Goal: Information Seeking & Learning: Learn about a topic

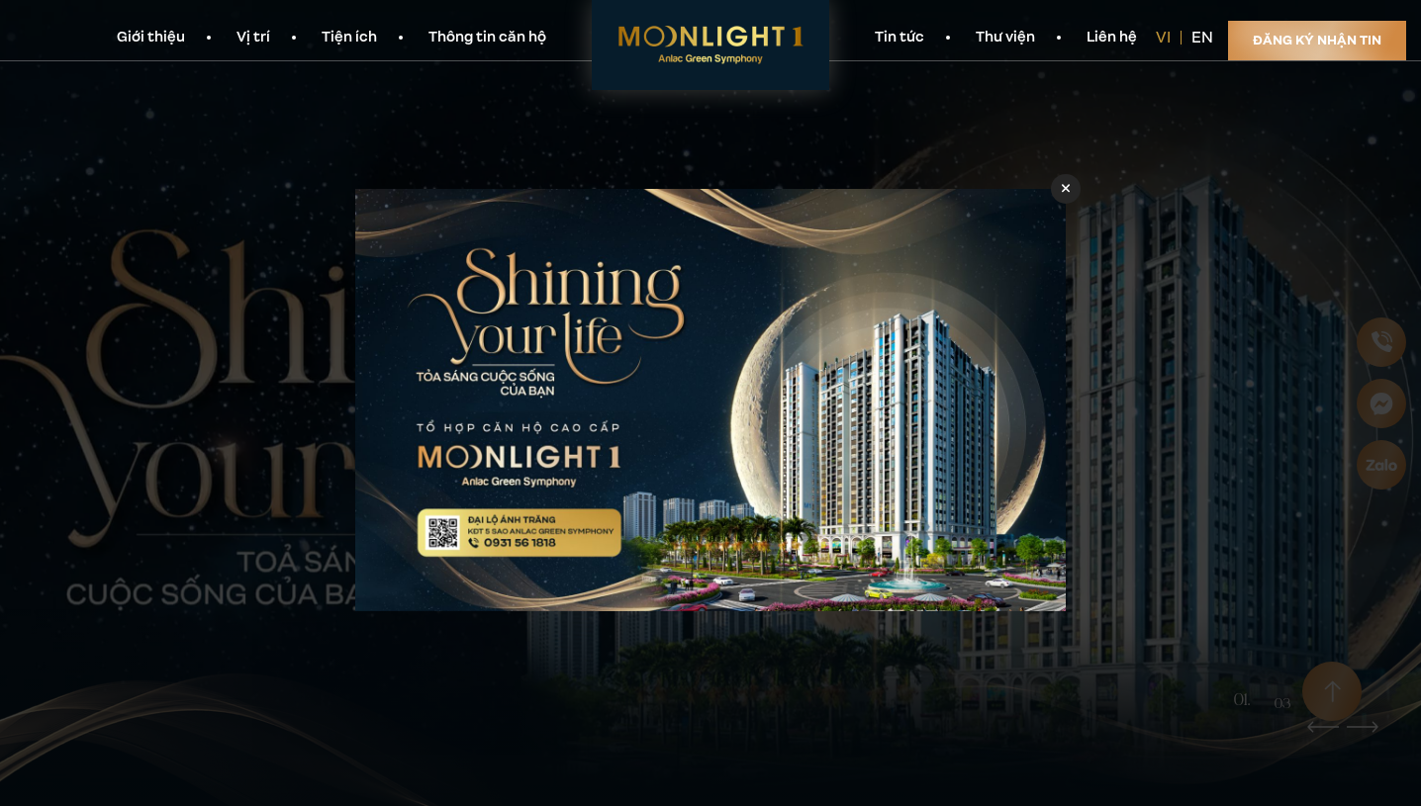
click at [1060, 192] on div at bounding box center [1066, 188] width 30 height 30
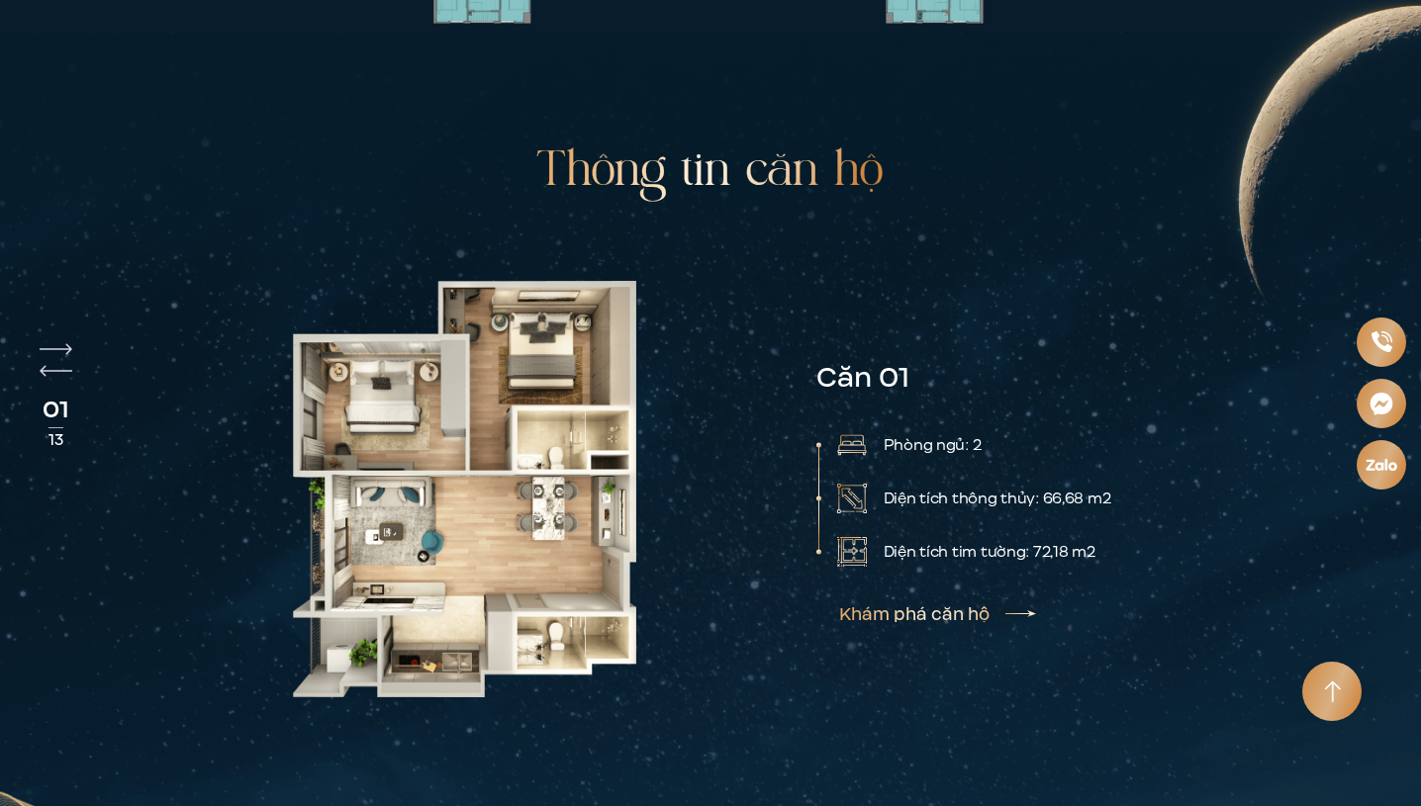
scroll to position [4245, 0]
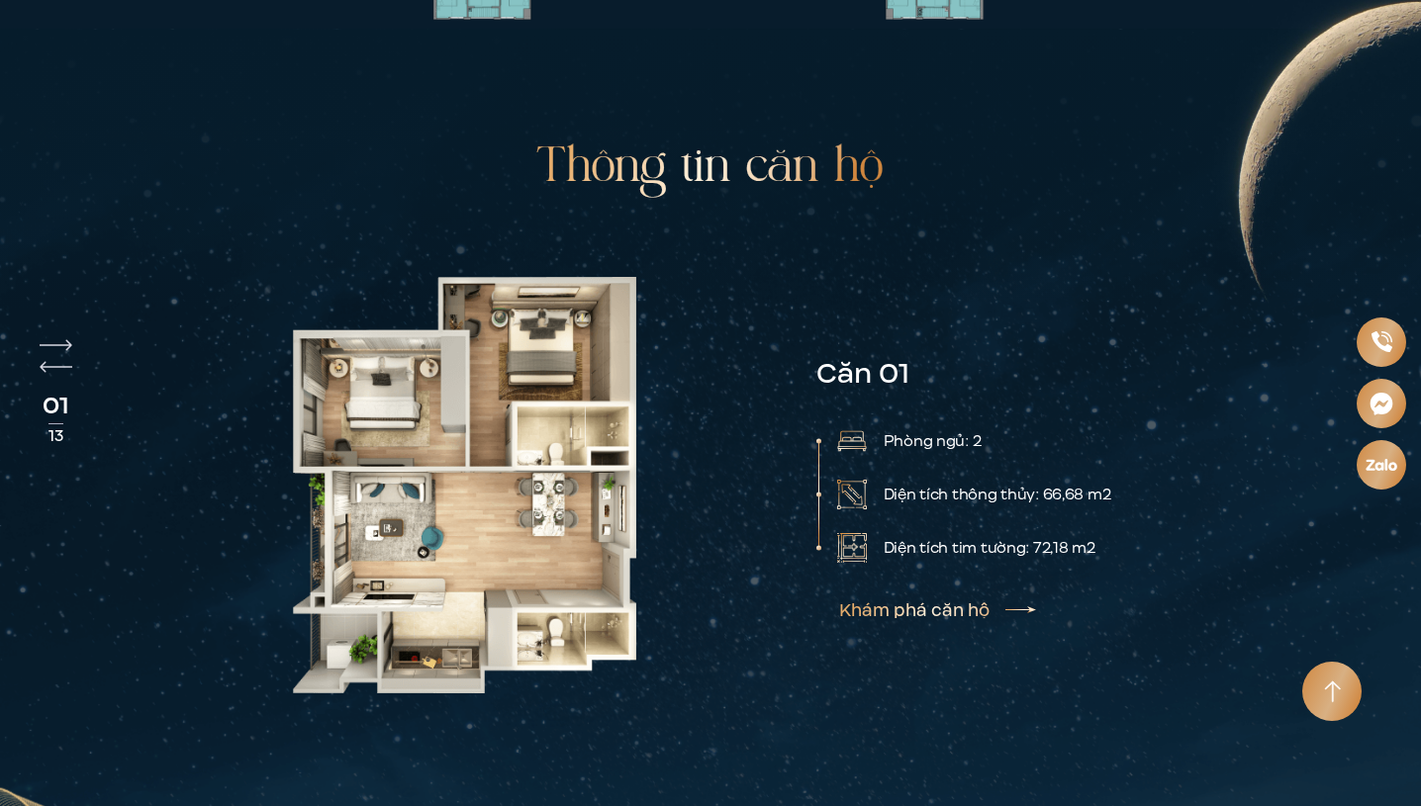
click at [62, 339] on div "01 13" at bounding box center [56, 398] width 33 height 119
click at [66, 339] on img "Next slide" at bounding box center [56, 345] width 33 height 12
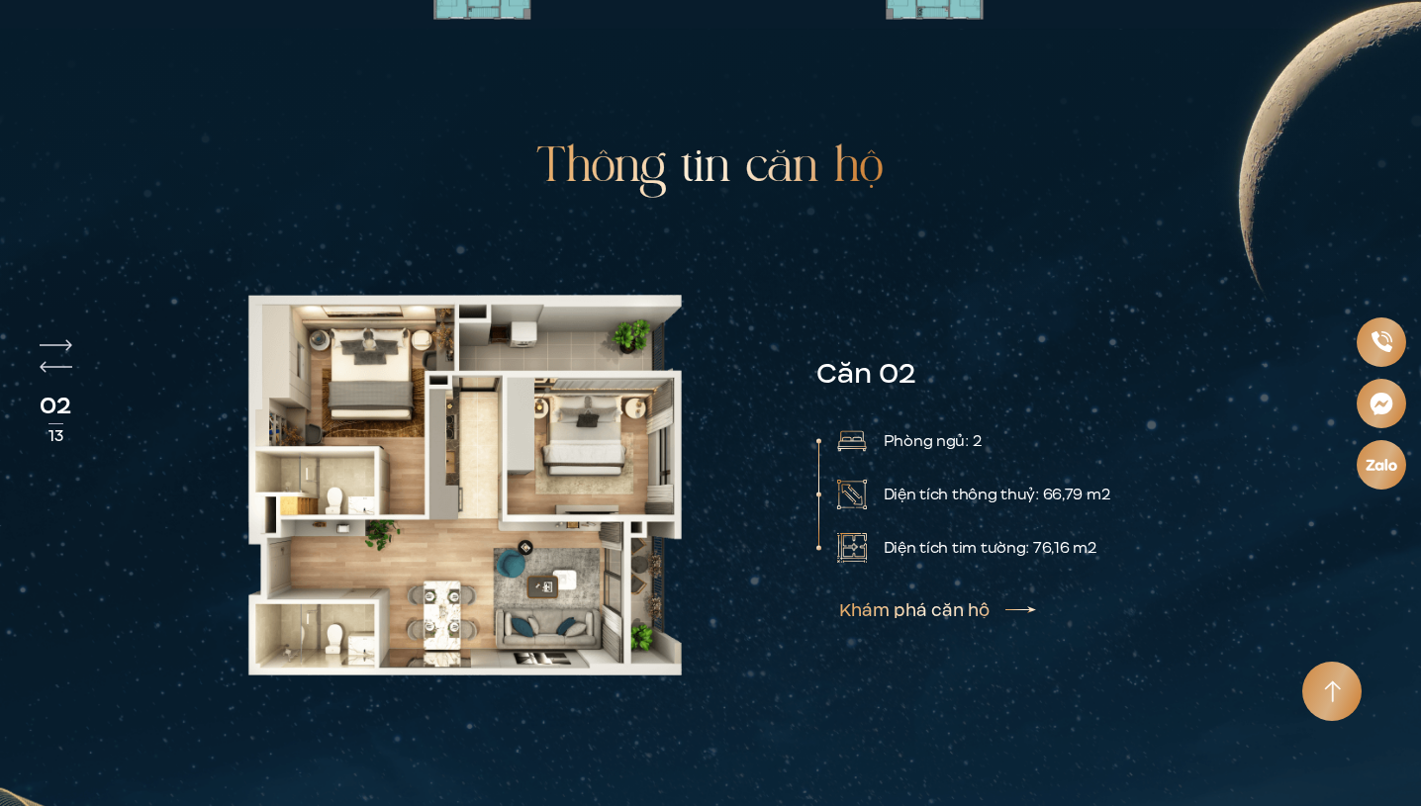
click at [428, 318] on div "Căn 12A Phòng ngủ: 2 Diện tích thông thuỷ: 66,44 m2 Diện tích tim tường: 72,58 …" at bounding box center [710, 485] width 1183 height 428
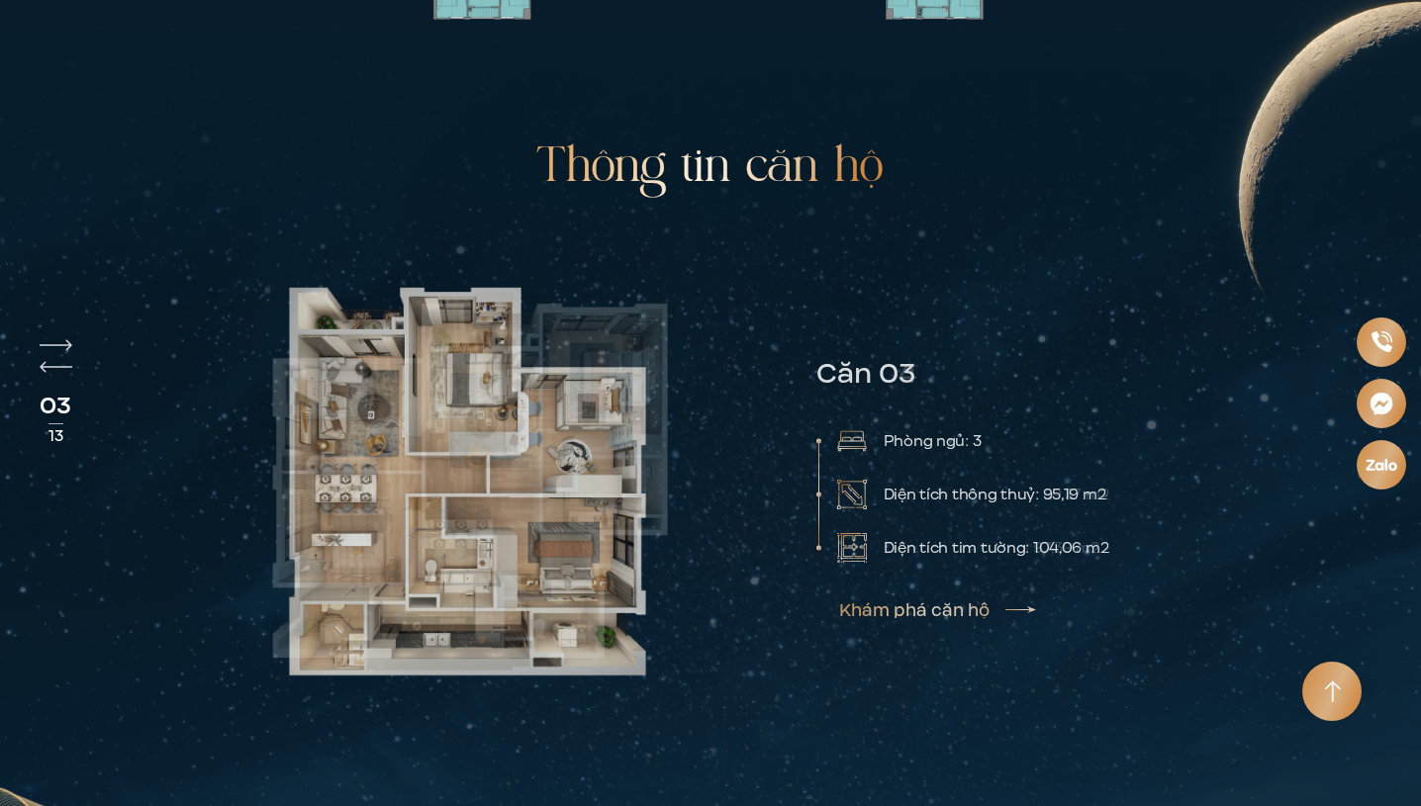
click at [486, 315] on div "Căn 12A Phòng ngủ: 2 Diện tích thông thuỷ: 66,44 m2 Diện tích tim tường: 72,58 …" at bounding box center [710, 485] width 1183 height 428
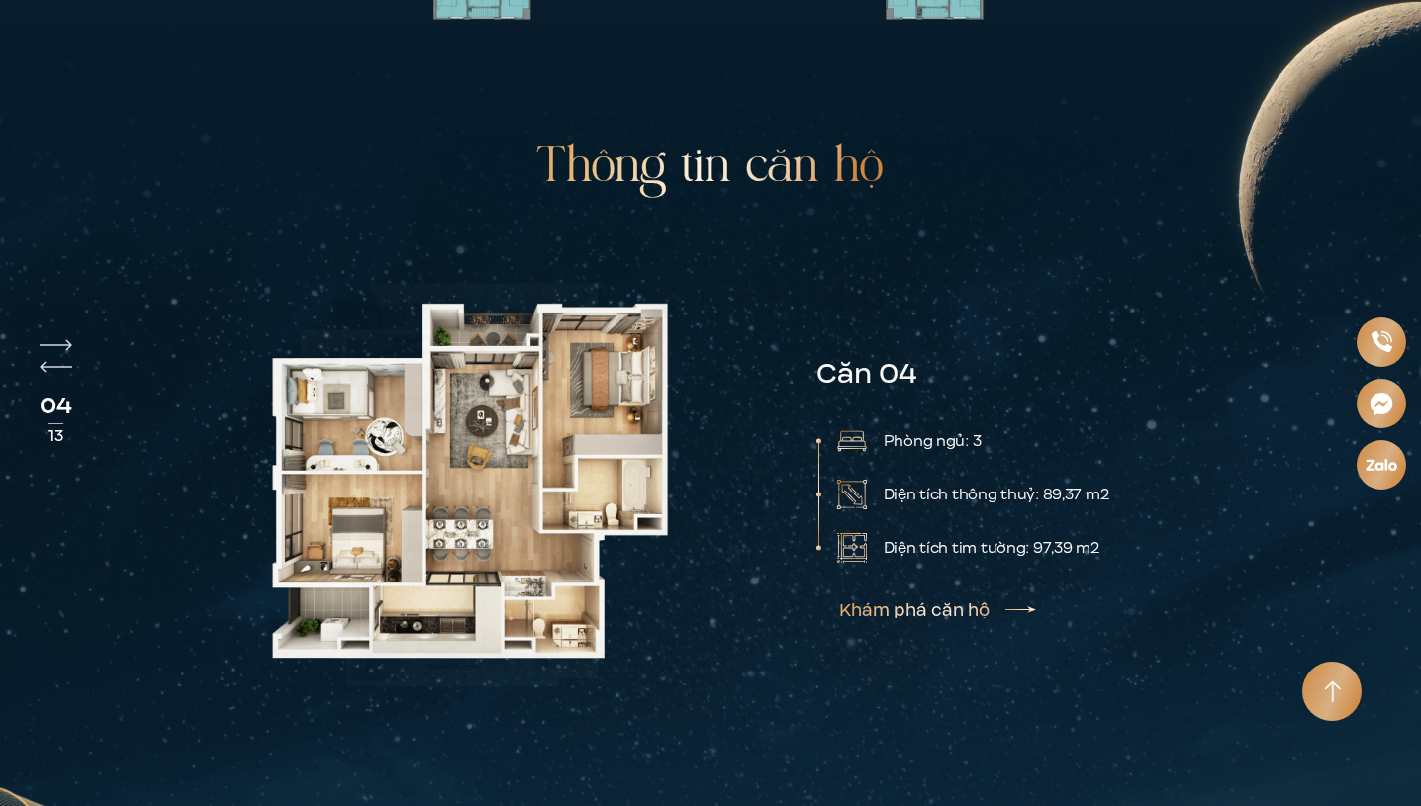
click at [668, 325] on div "Căn 12A Phòng ngủ: 2 Diện tích thông thuỷ: 66,44 m2 Diện tích tim tường: 72,58 …" at bounding box center [710, 485] width 1183 height 428
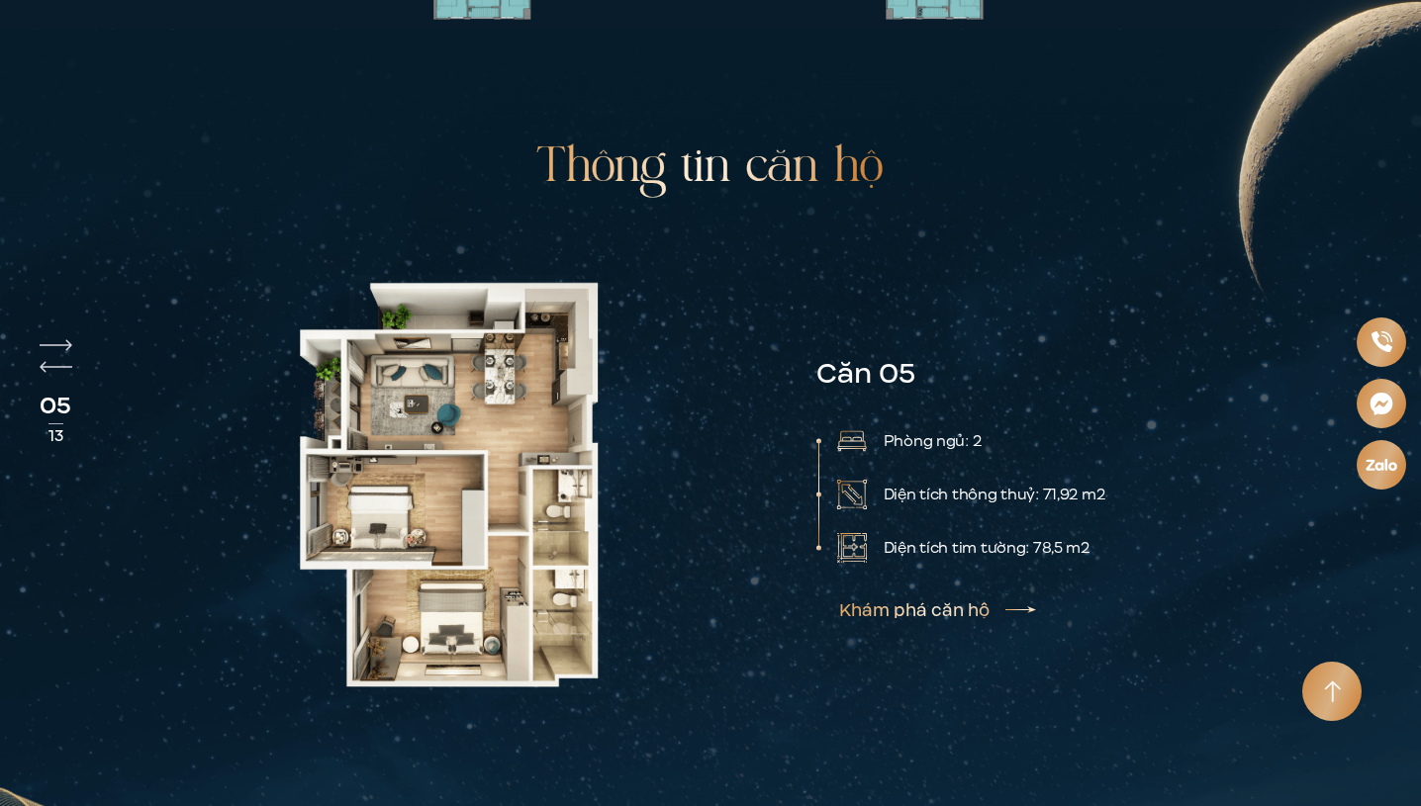
click at [861, 313] on div "Căn 01 Phòng ngủ: 2 Diện tích thông thủy: 66,68 m2 Phòng ngủ: 2" at bounding box center [711, 485] width 1184 height 428
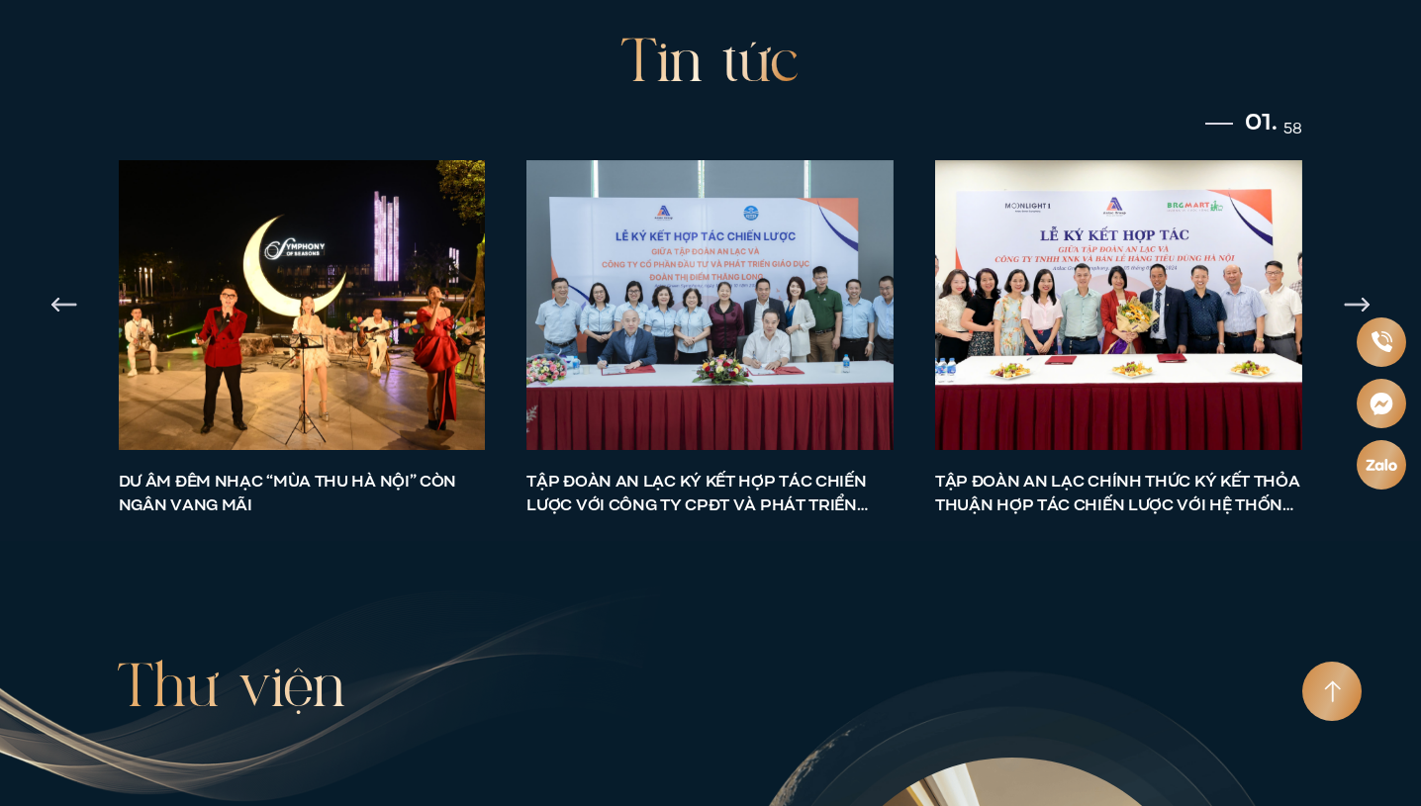
scroll to position [7225, 0]
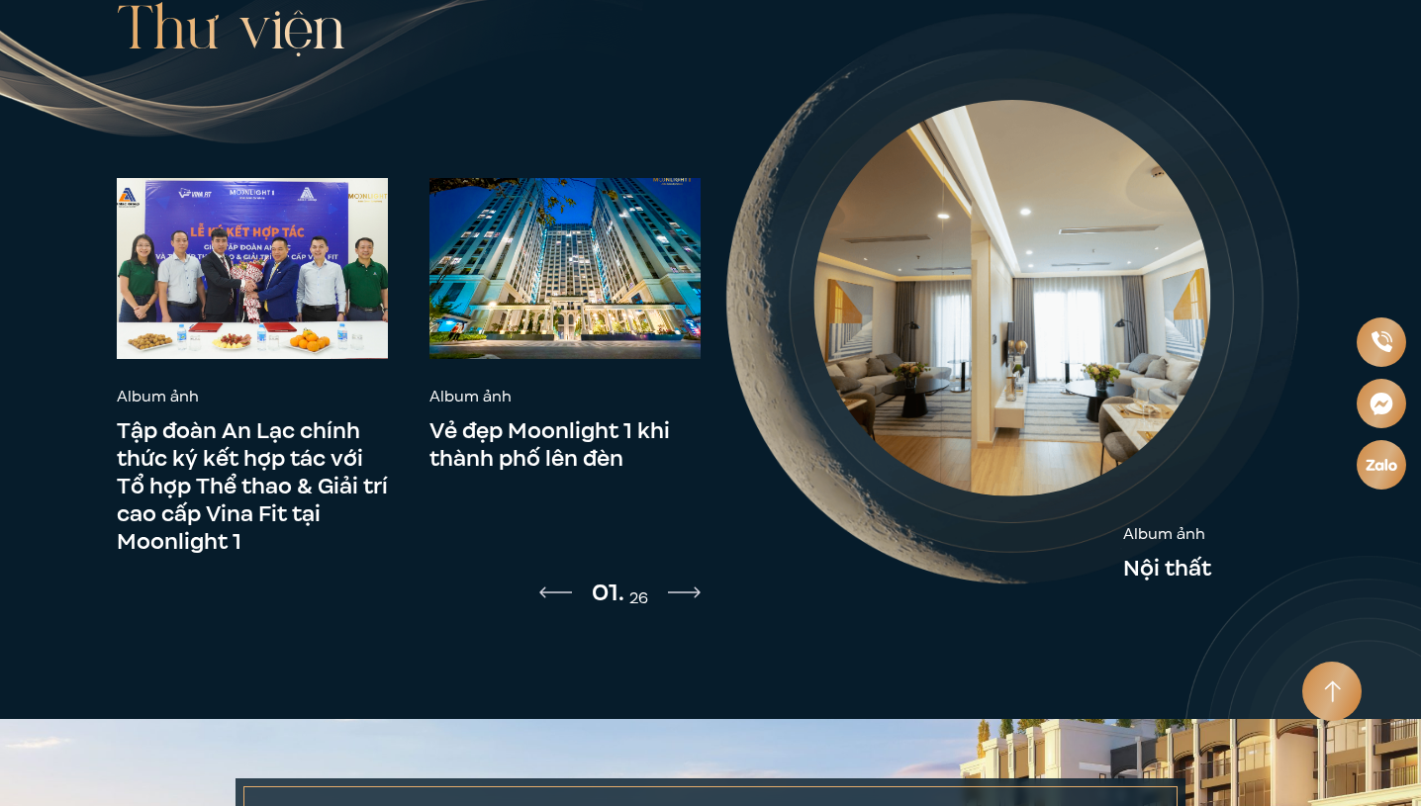
click at [536, 178] on img at bounding box center [564, 268] width 271 height 181
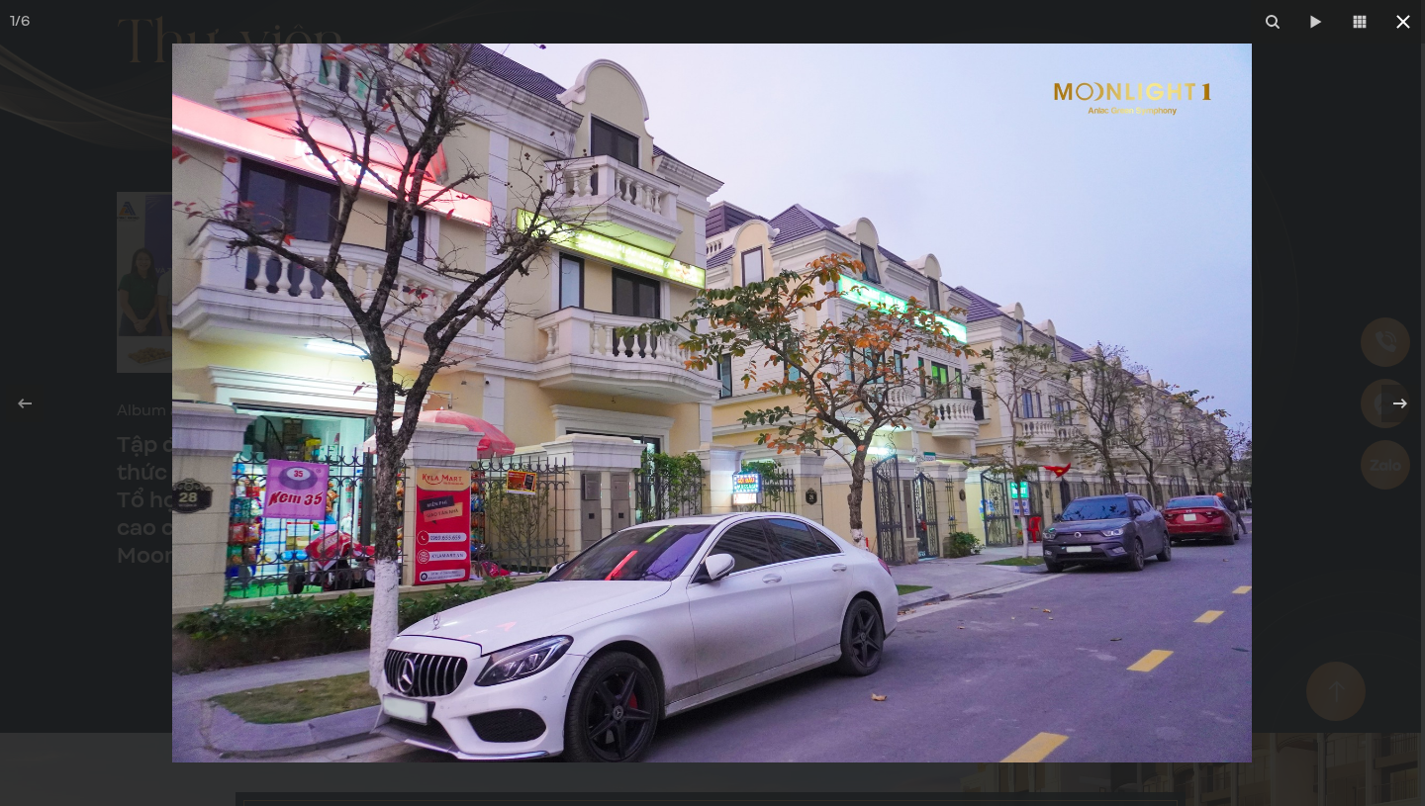
click at [1404, 23] on icon at bounding box center [1403, 22] width 14 height 14
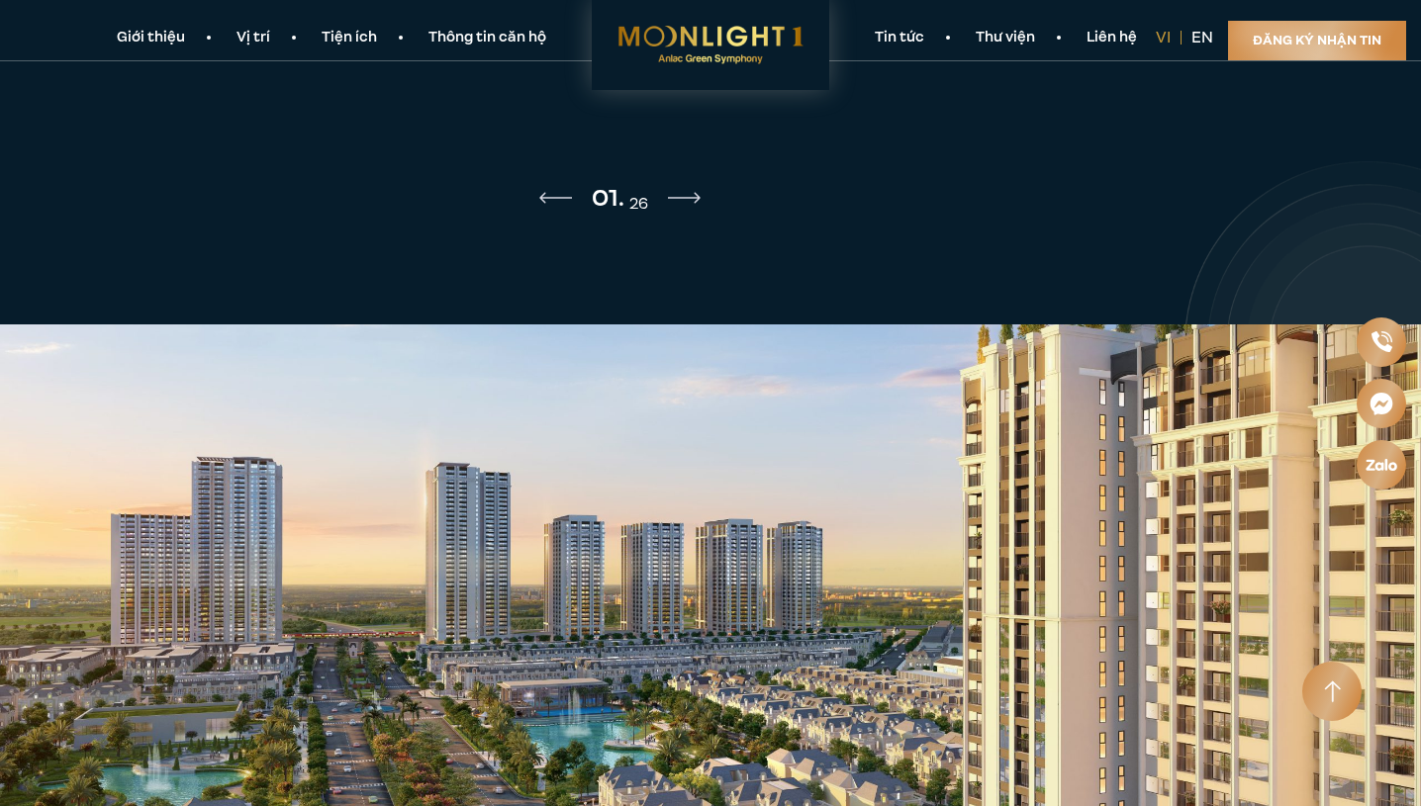
scroll to position [6224, 0]
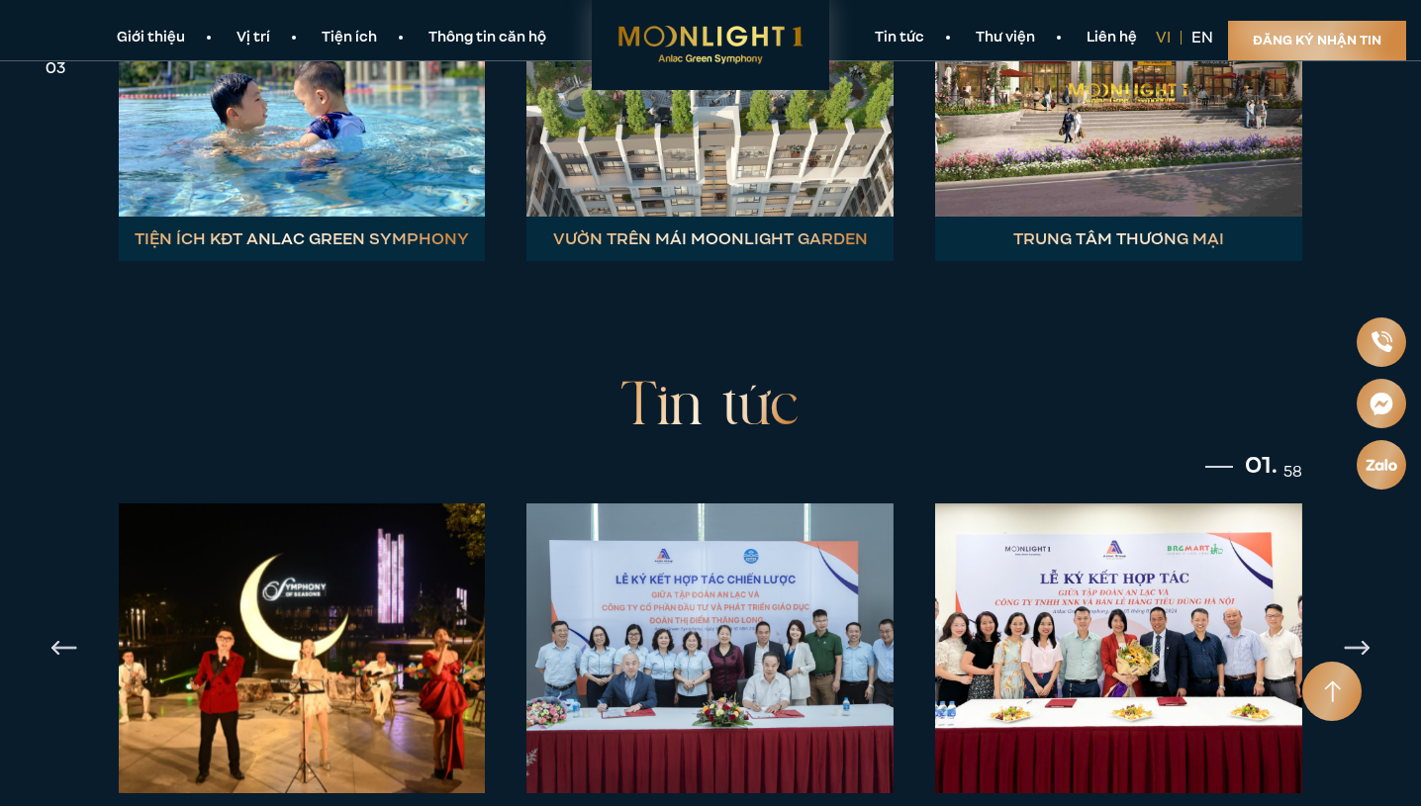
click at [372, 551] on img at bounding box center [301, 649] width 385 height 305
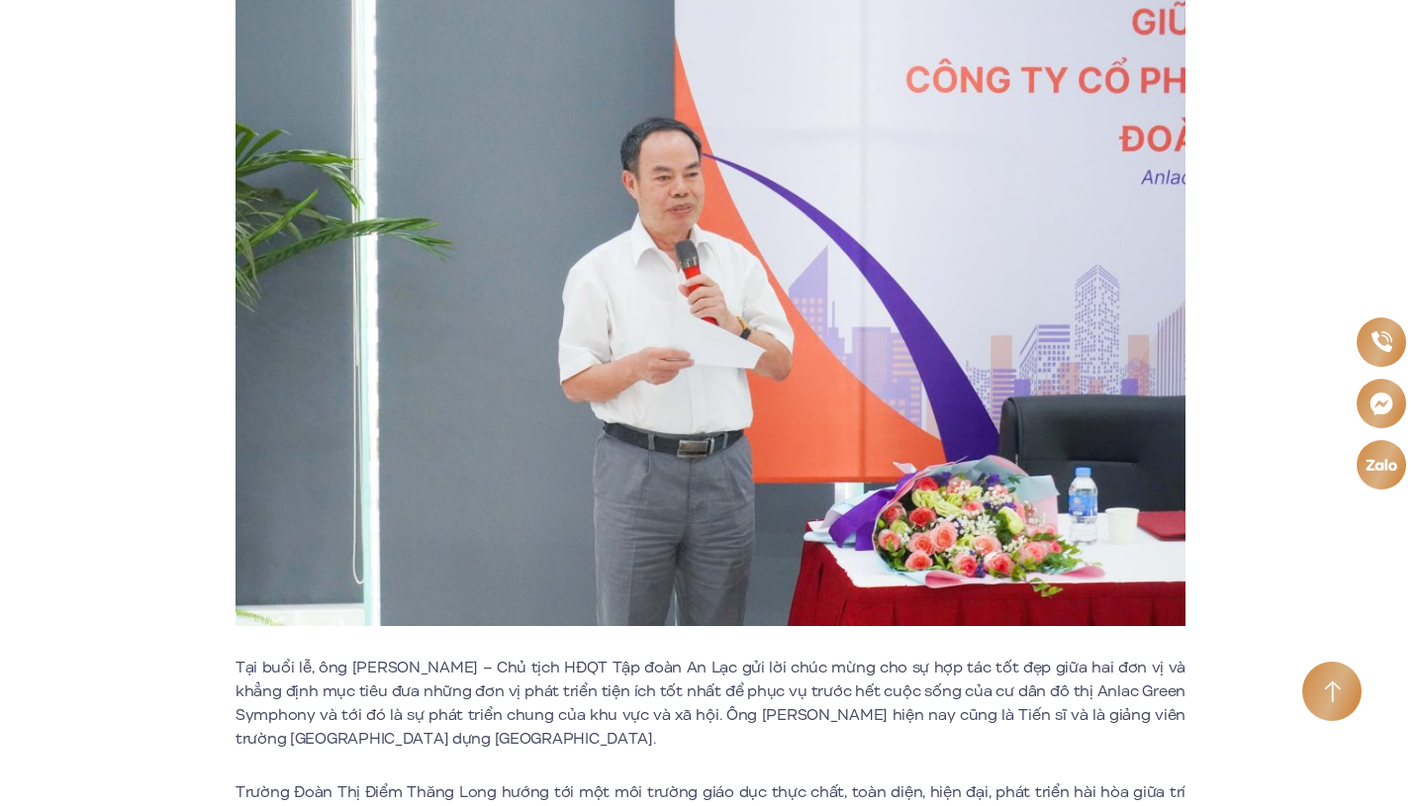
scroll to position [1747, 0]
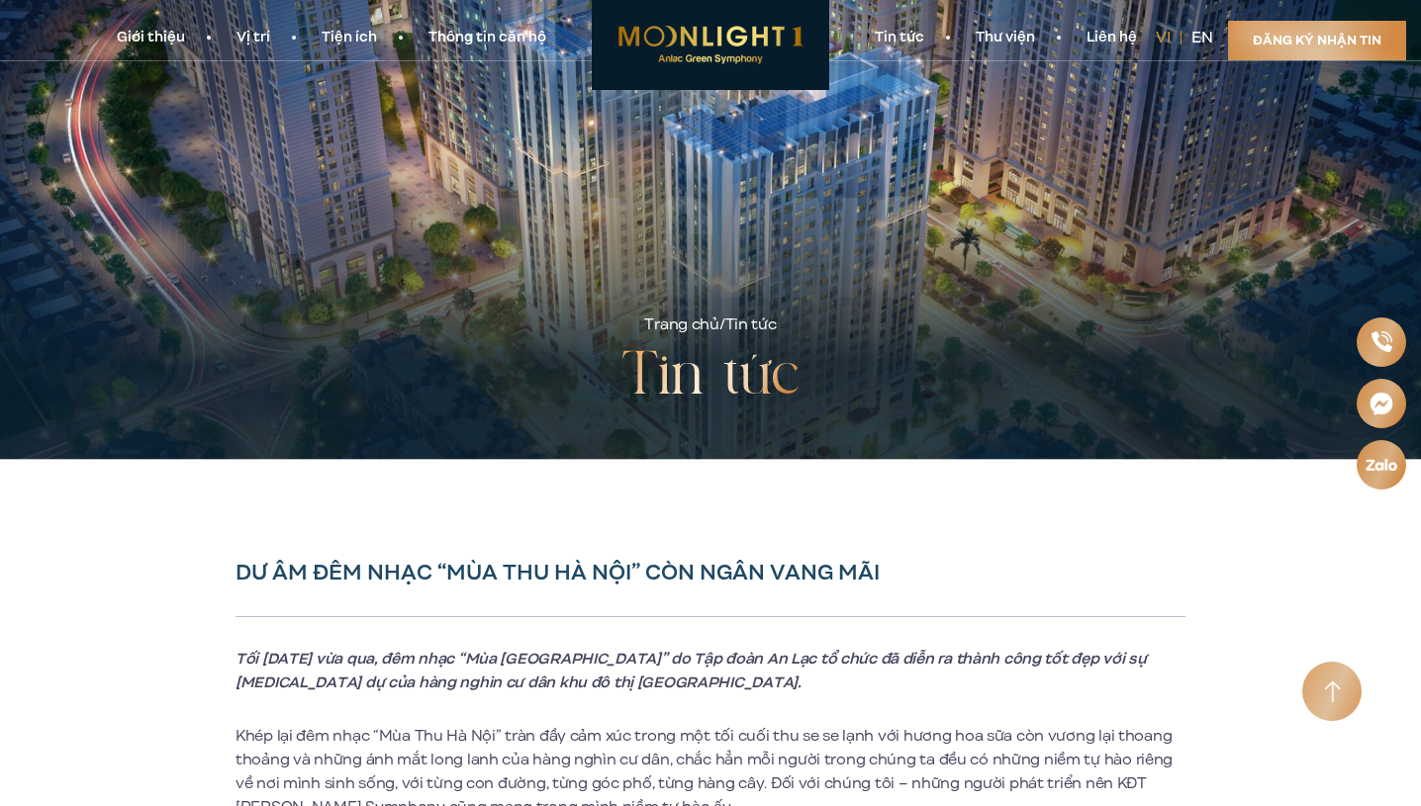
scroll to position [17, 0]
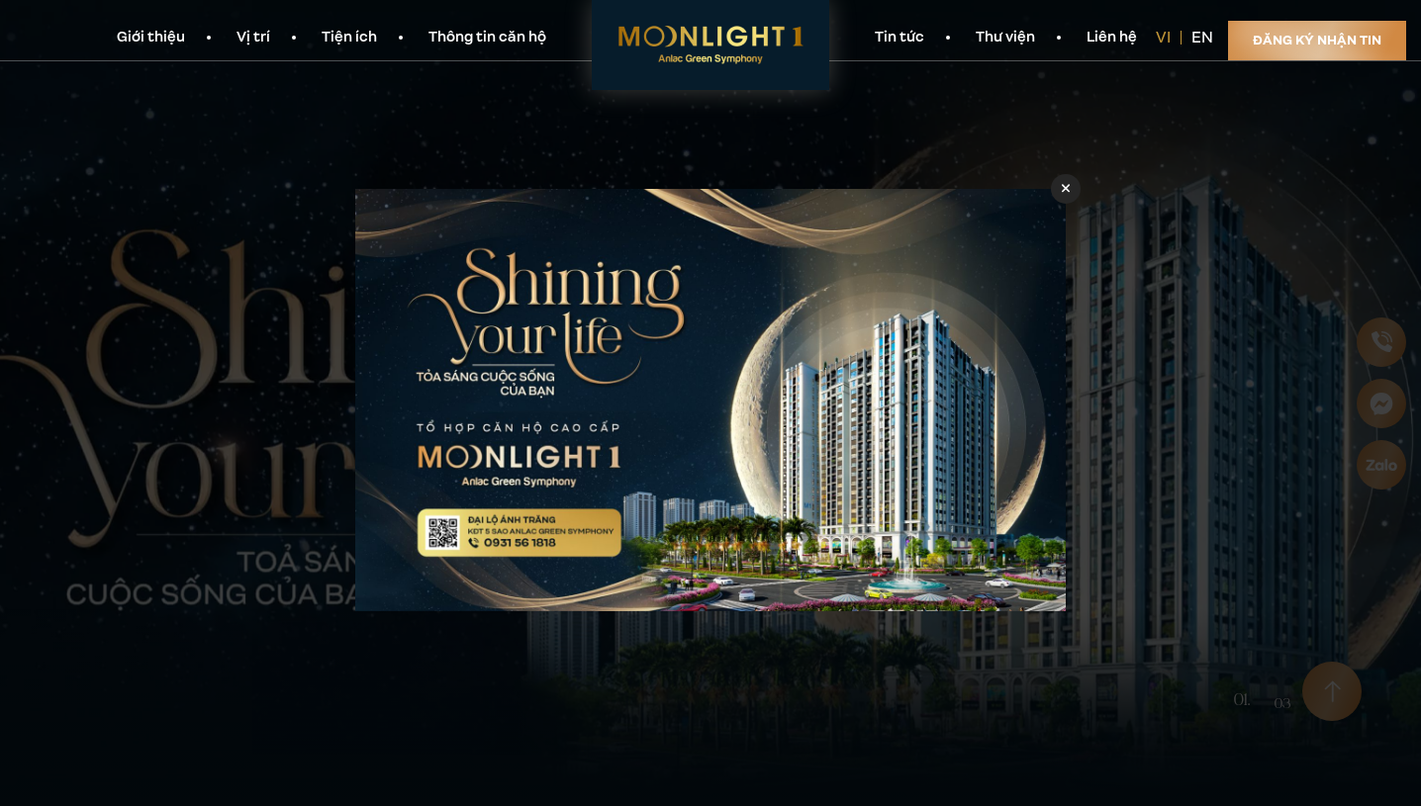
click at [1073, 194] on div at bounding box center [1066, 188] width 30 height 30
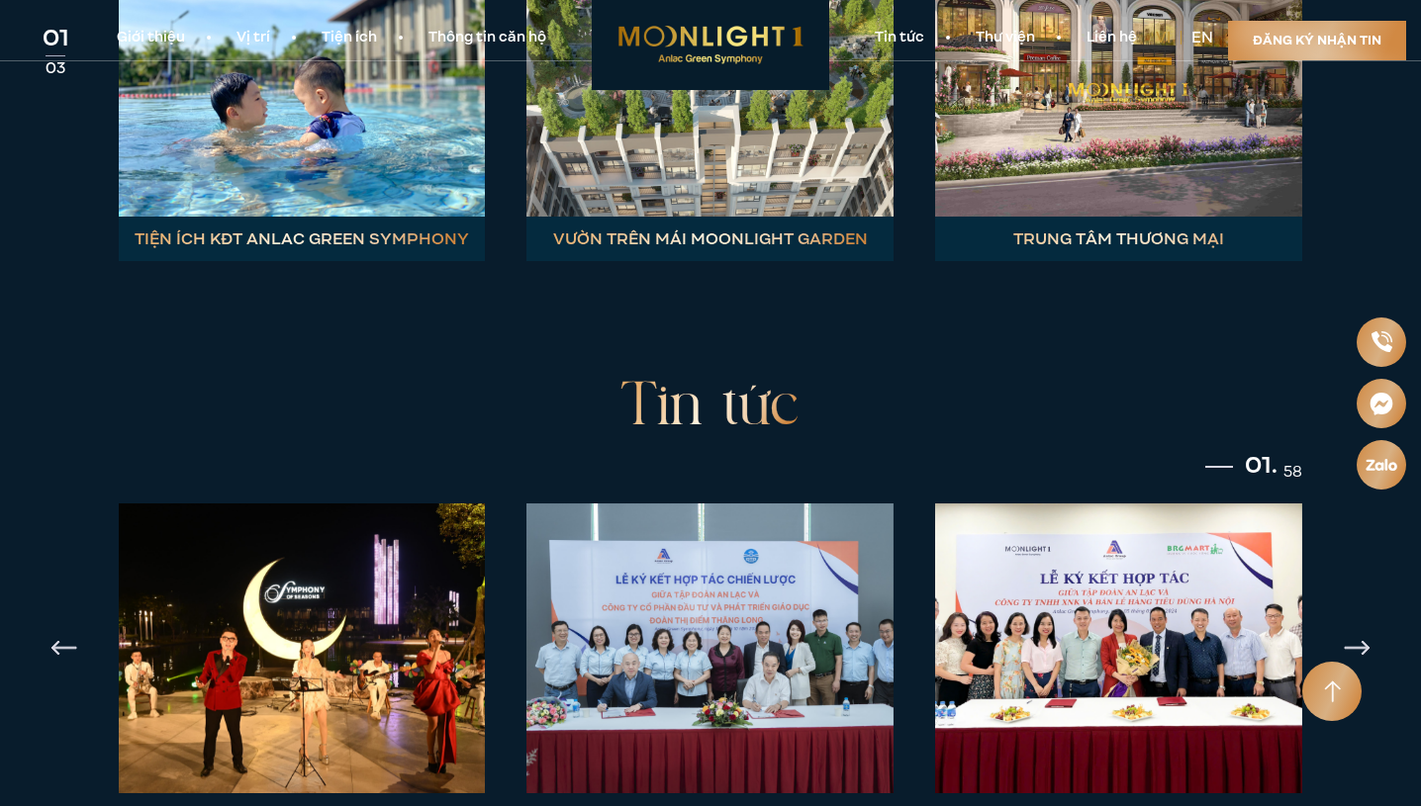
click at [1020, 41] on link "Thư viện" at bounding box center [1005, 38] width 111 height 21
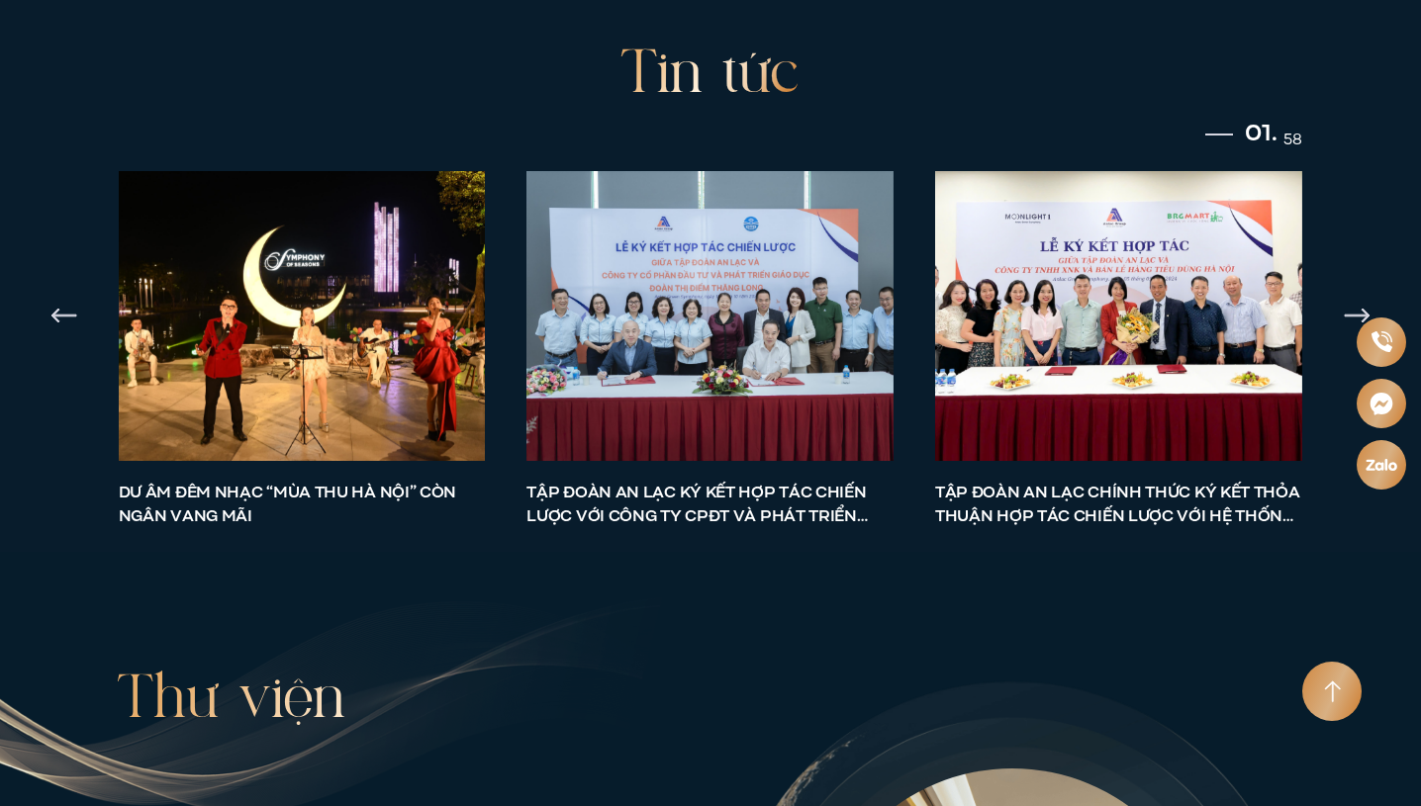
scroll to position [6979, 0]
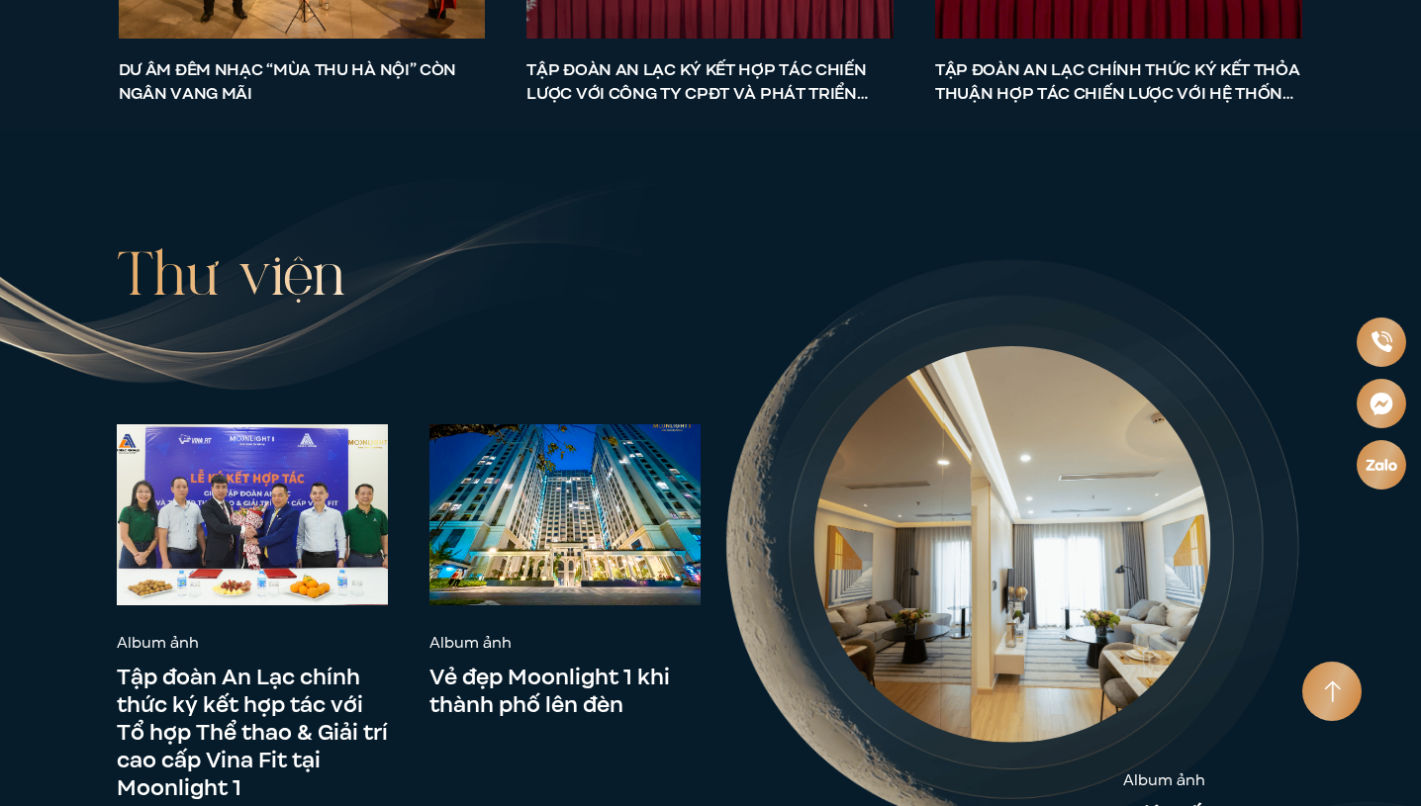
click at [1012, 464] on img at bounding box center [1011, 544] width 397 height 397
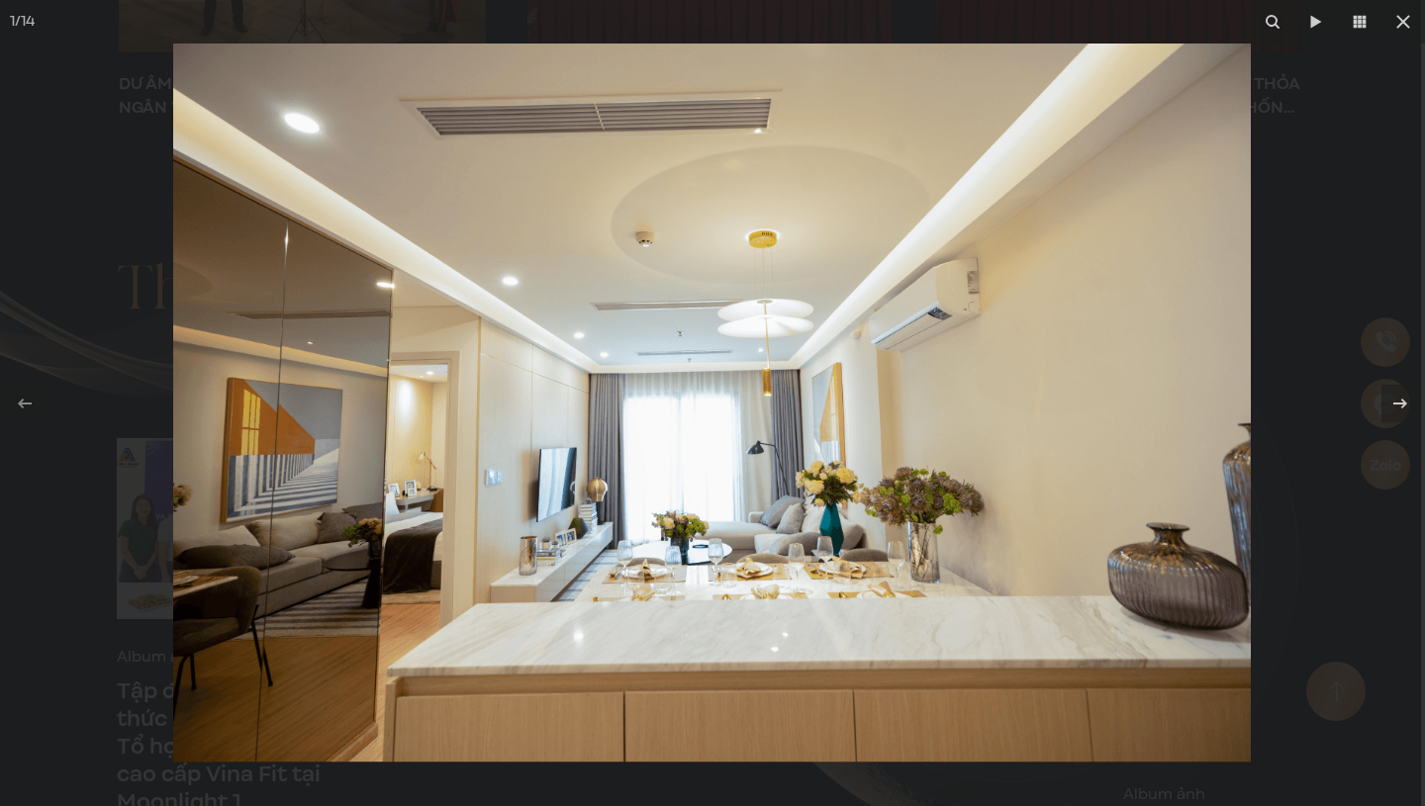
click at [1327, 166] on div at bounding box center [712, 403] width 1425 height 806
